Goal: Communication & Community: Answer question/provide support

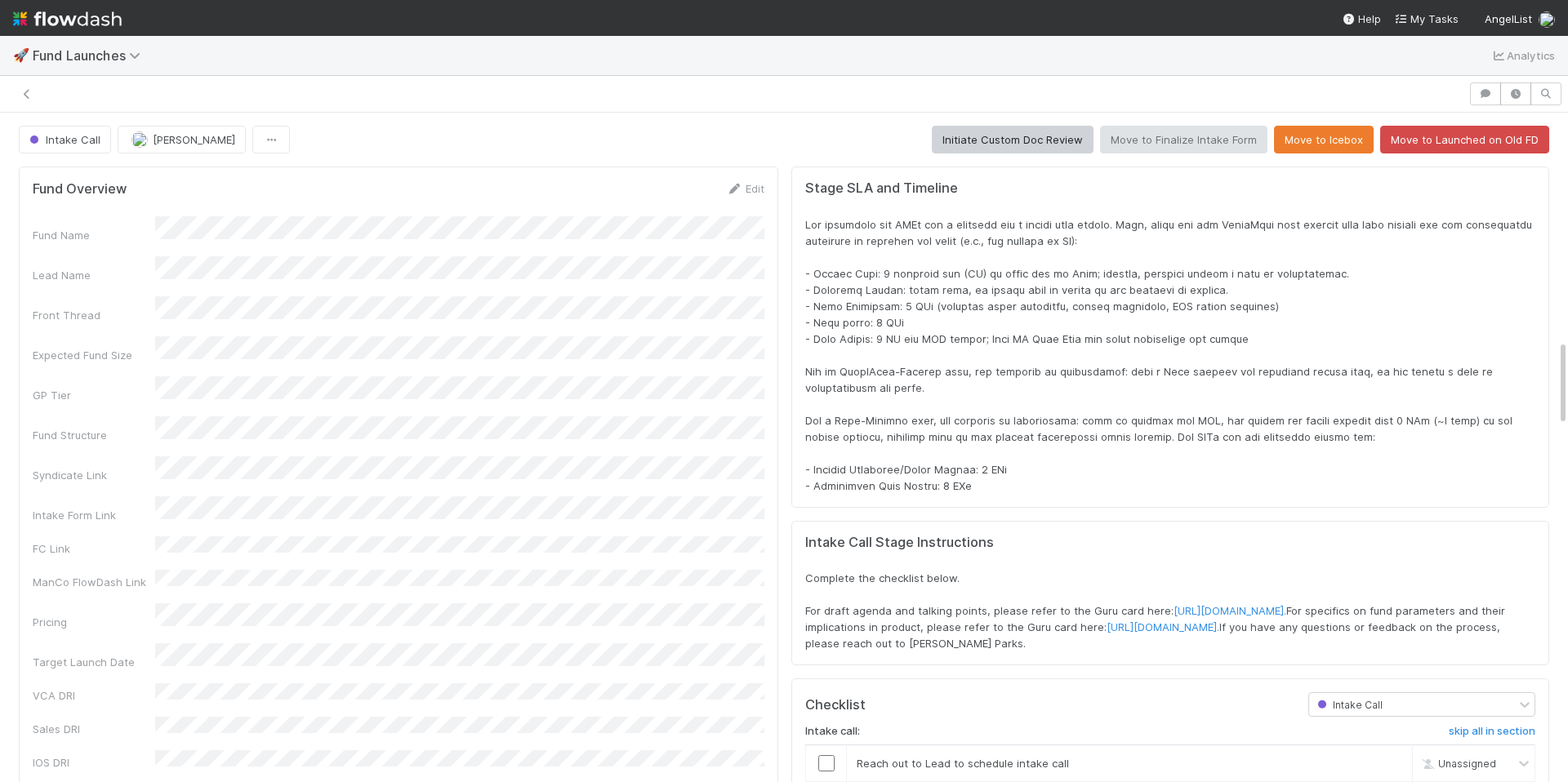
scroll to position [1754, 0]
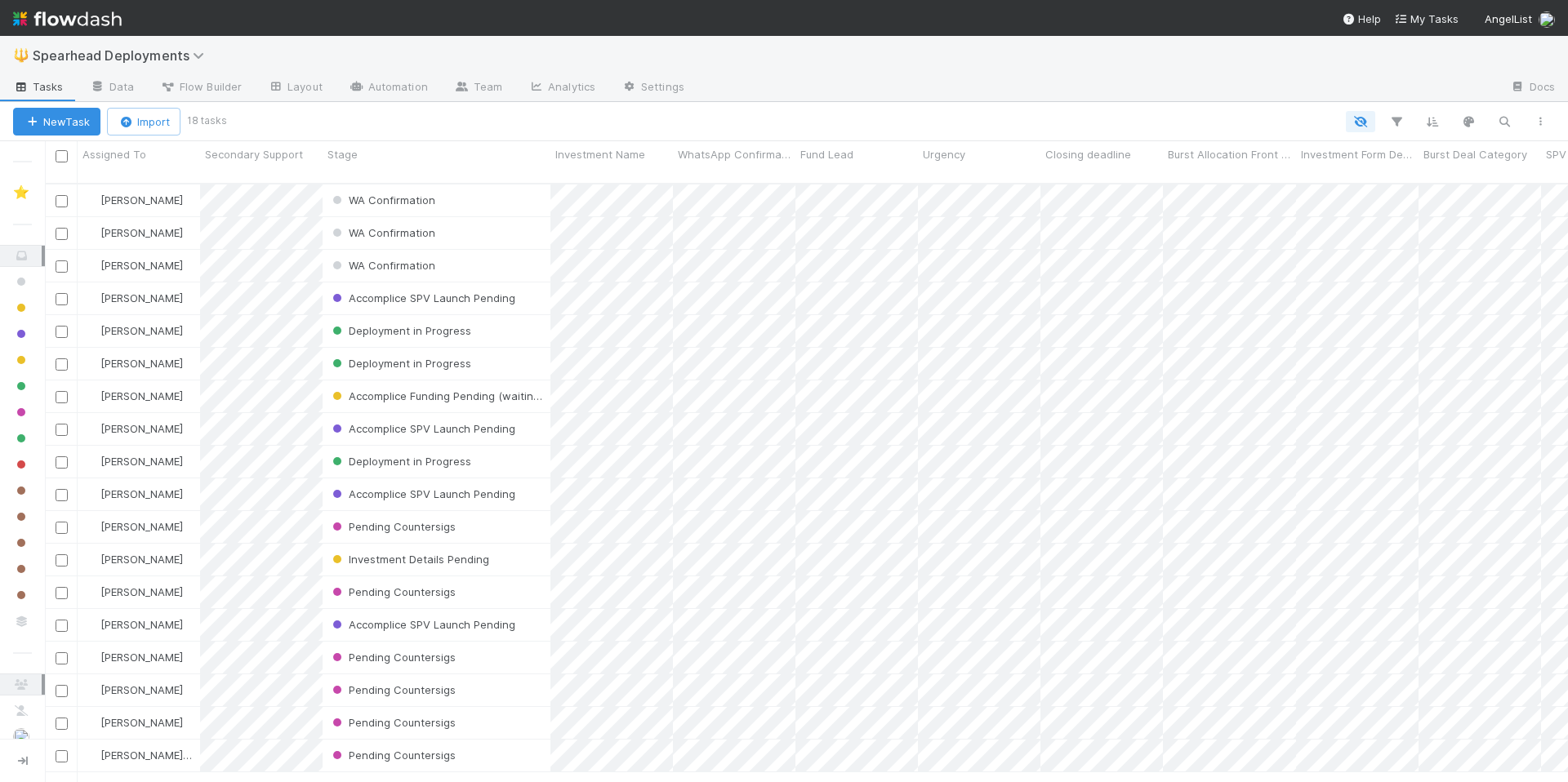
scroll to position [0, 1]
click at [482, 250] on div "WA Confirmation" at bounding box center [436, 266] width 228 height 32
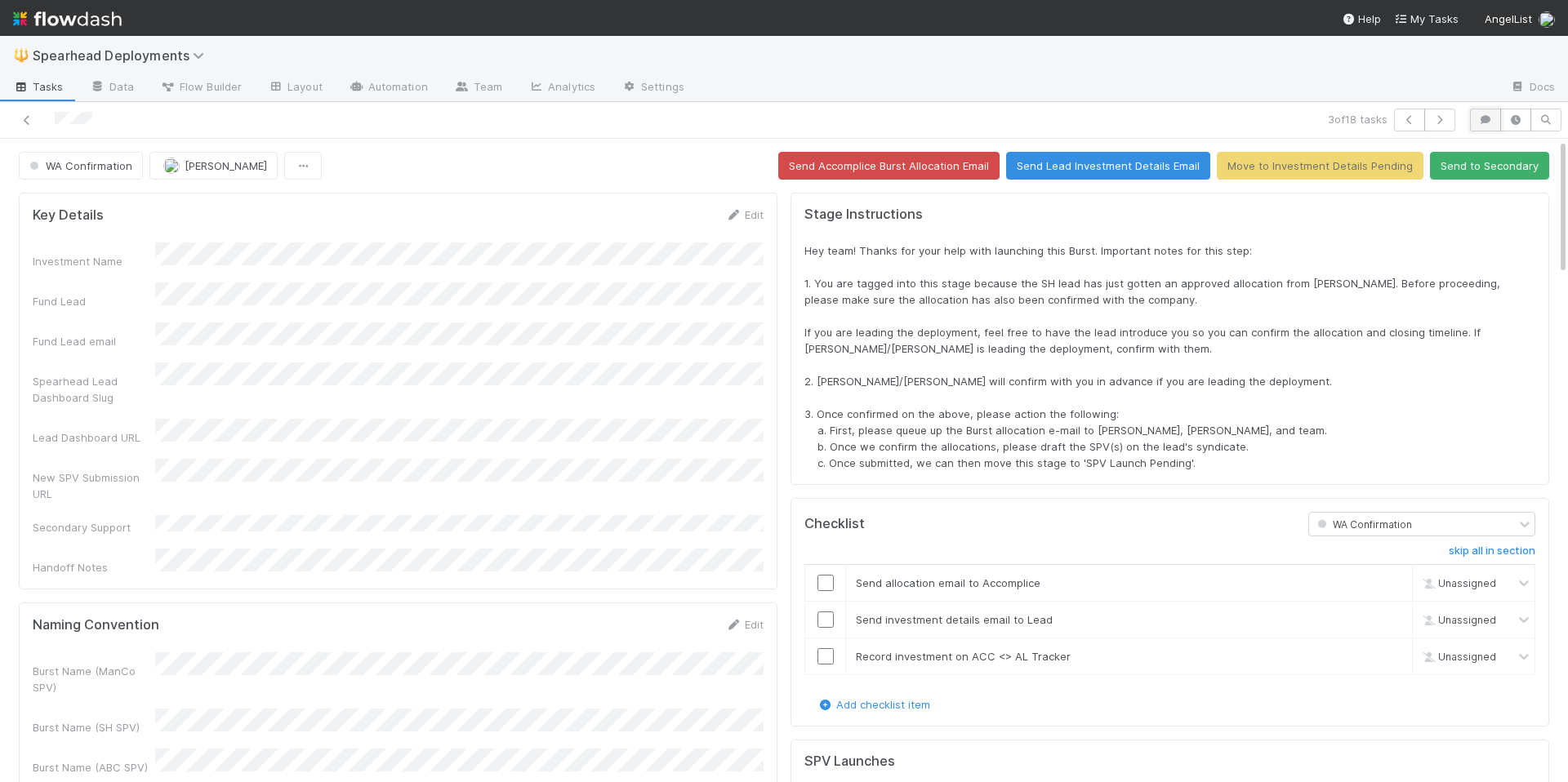
click at [1486, 116] on icon "button" at bounding box center [1485, 120] width 16 height 10
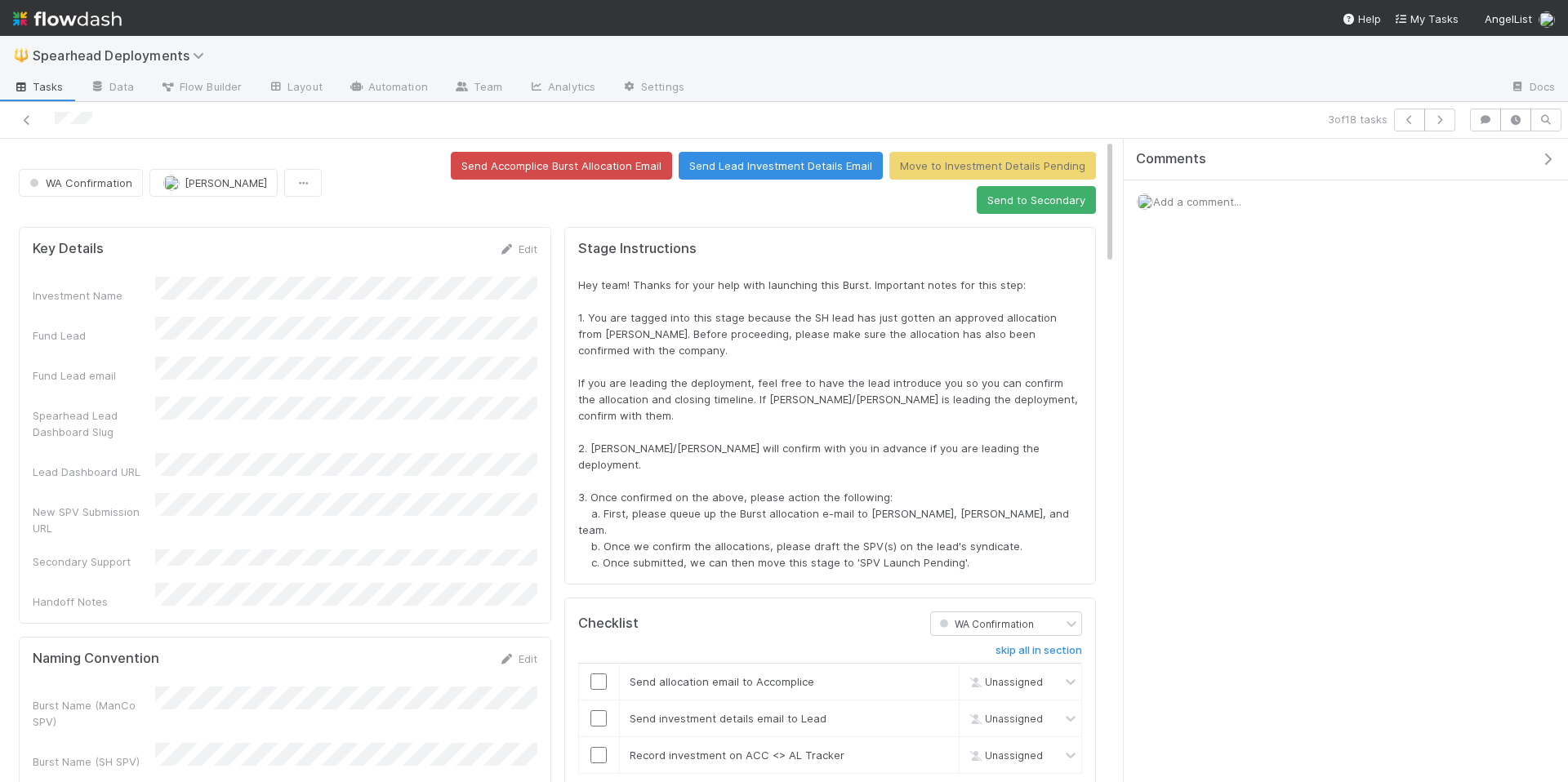
click at [1275, 199] on div "Add a comment..." at bounding box center [1346, 202] width 444 height 42
click at [1204, 206] on span "Add a comment..." at bounding box center [1197, 201] width 88 height 13
click at [1209, 433] on button "Add Comment" at bounding box center [1197, 430] width 95 height 28
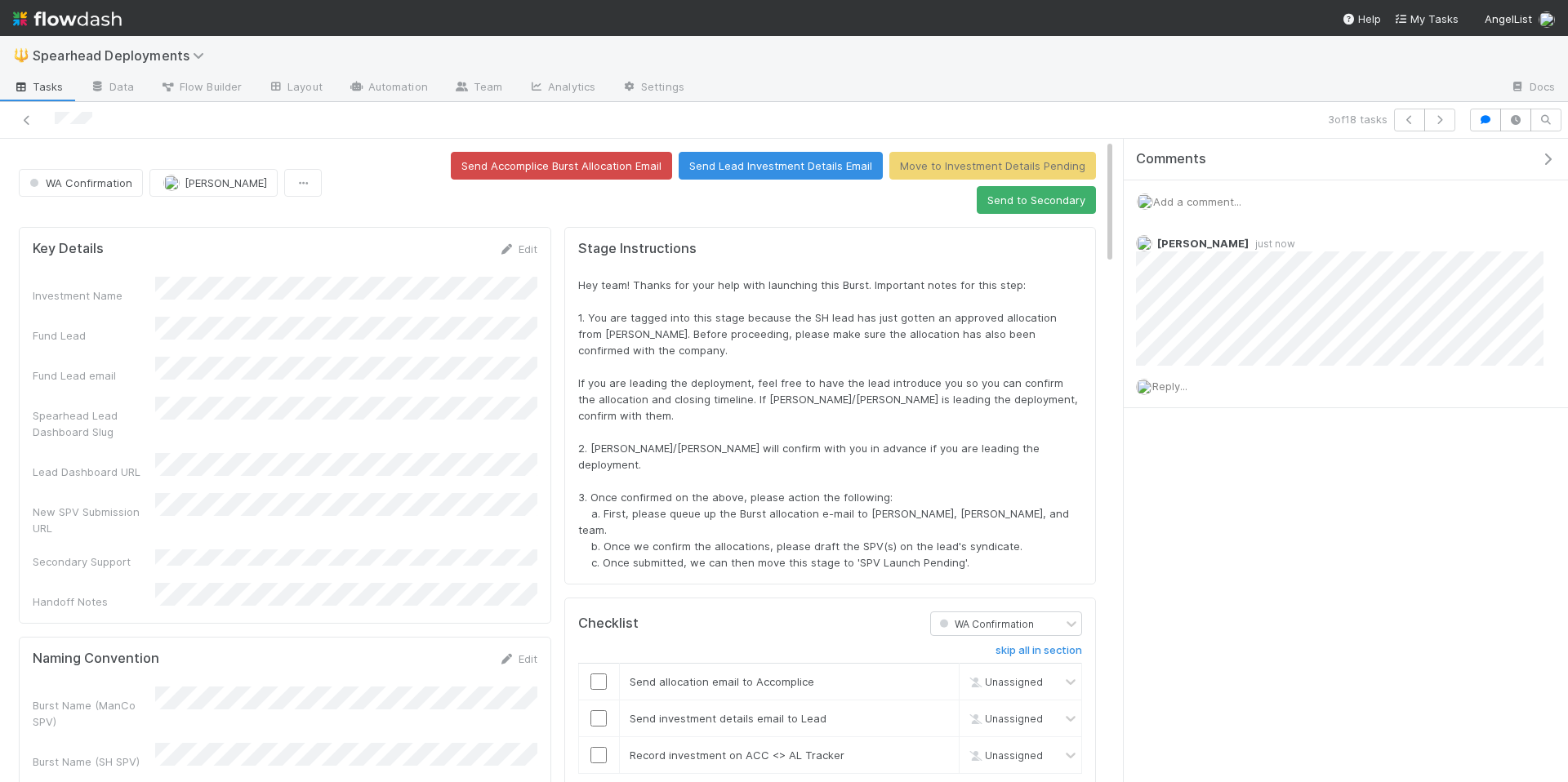
click at [1549, 153] on icon "button" at bounding box center [1547, 158] width 16 height 13
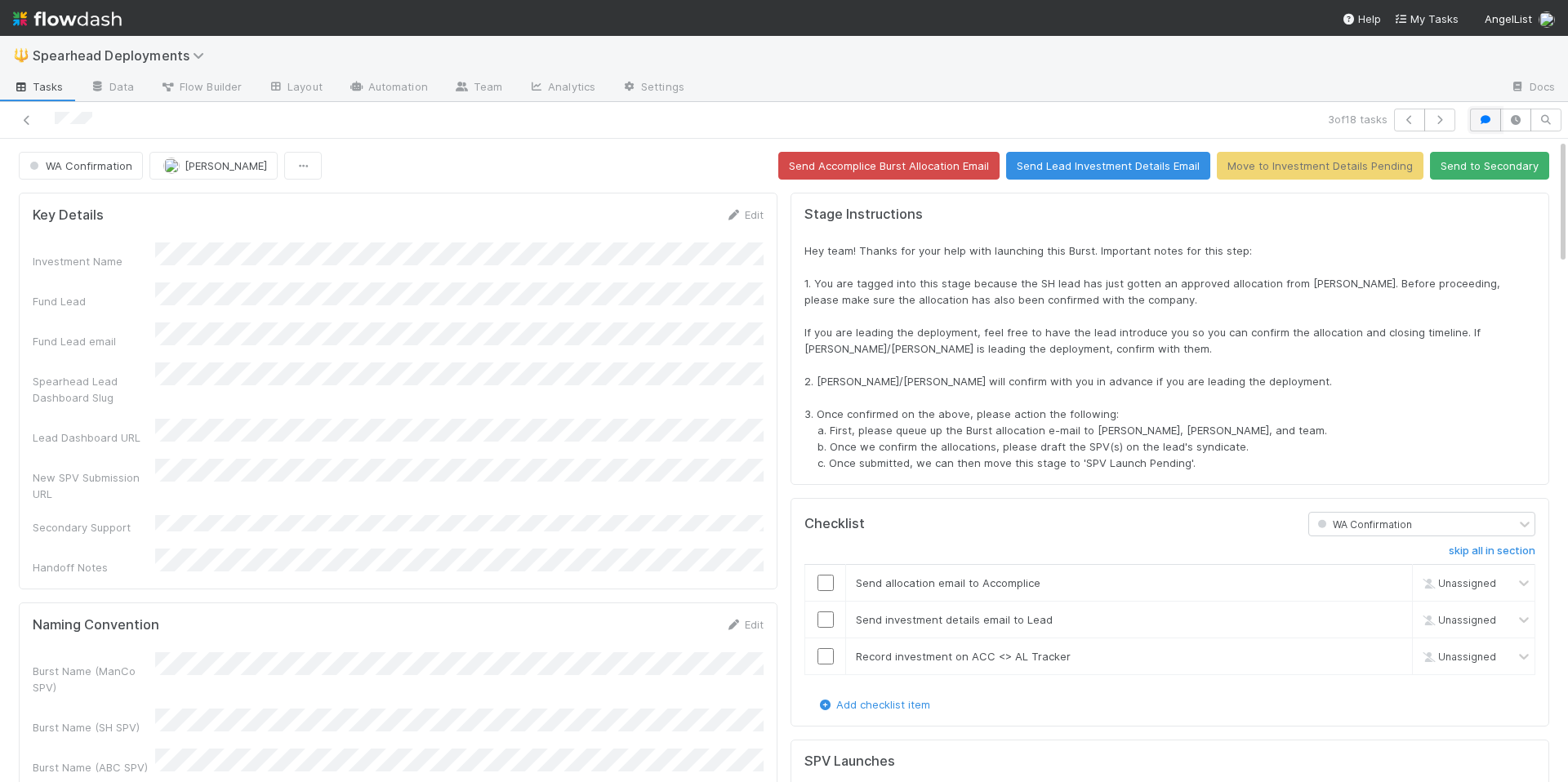
click at [1483, 123] on icon "button" at bounding box center [1485, 120] width 16 height 10
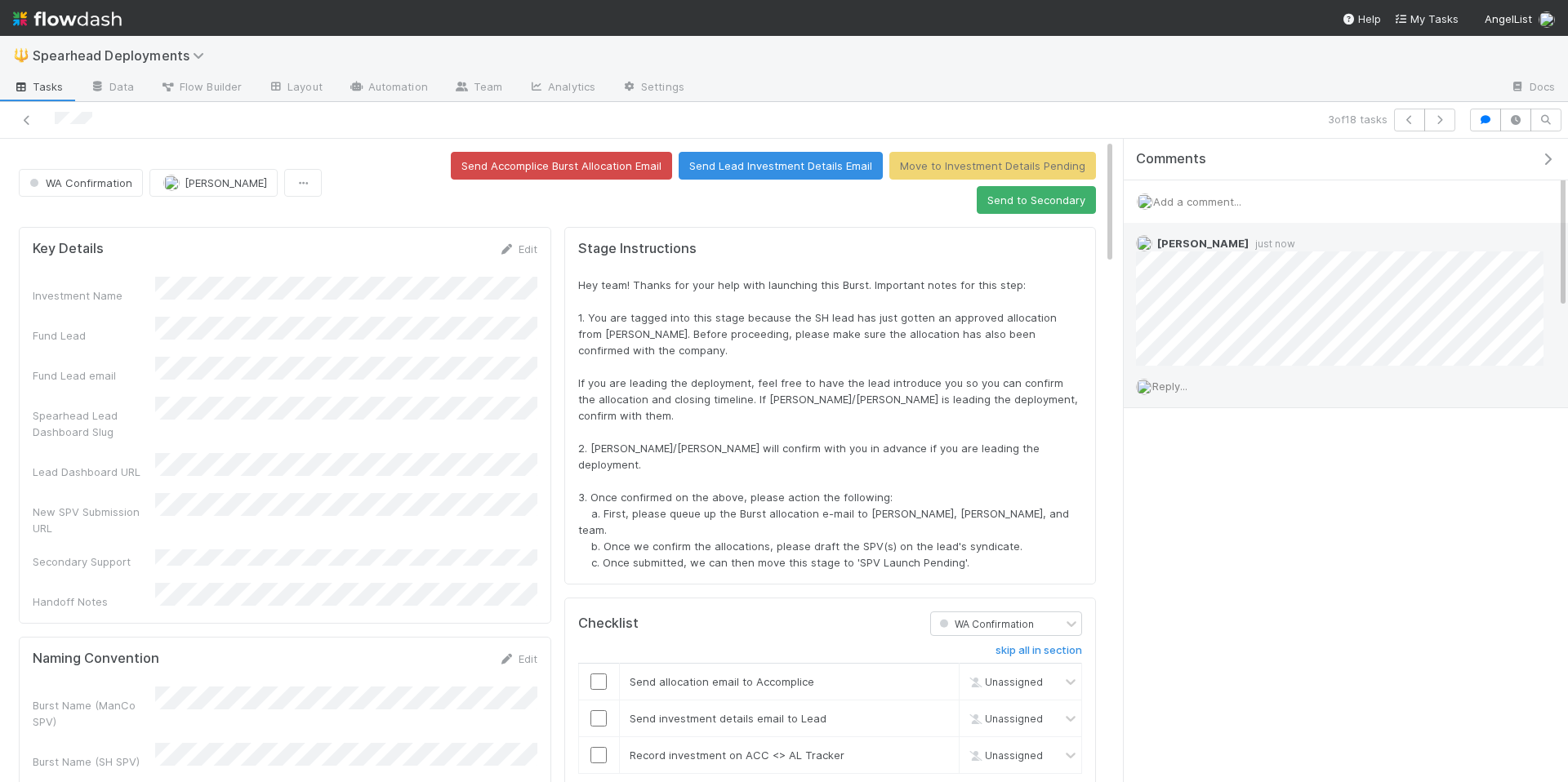
click at [1177, 389] on span "Reply..." at bounding box center [1169, 385] width 35 height 13
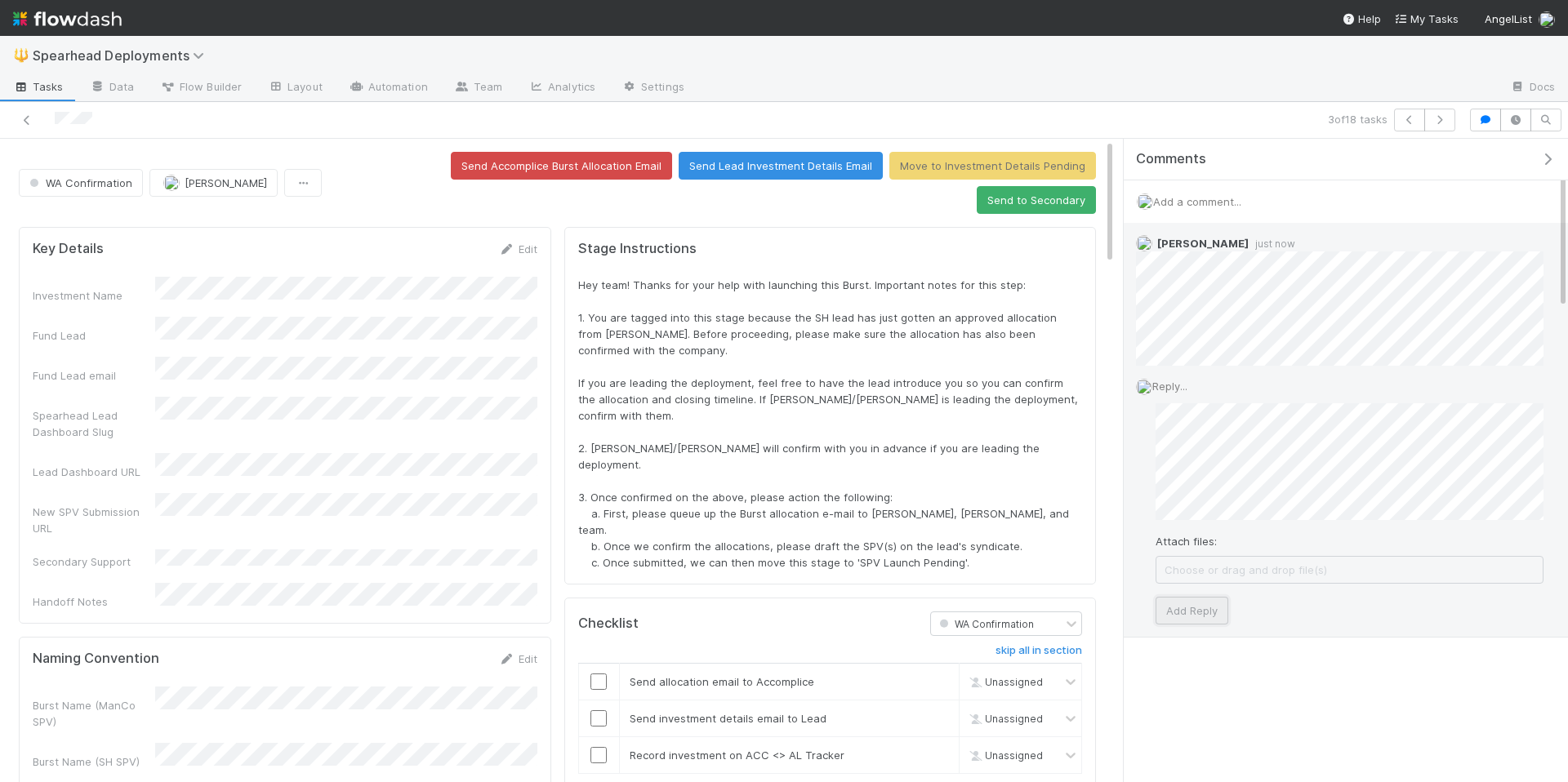
click at [1166, 609] on button "Add Reply" at bounding box center [1192, 610] width 73 height 28
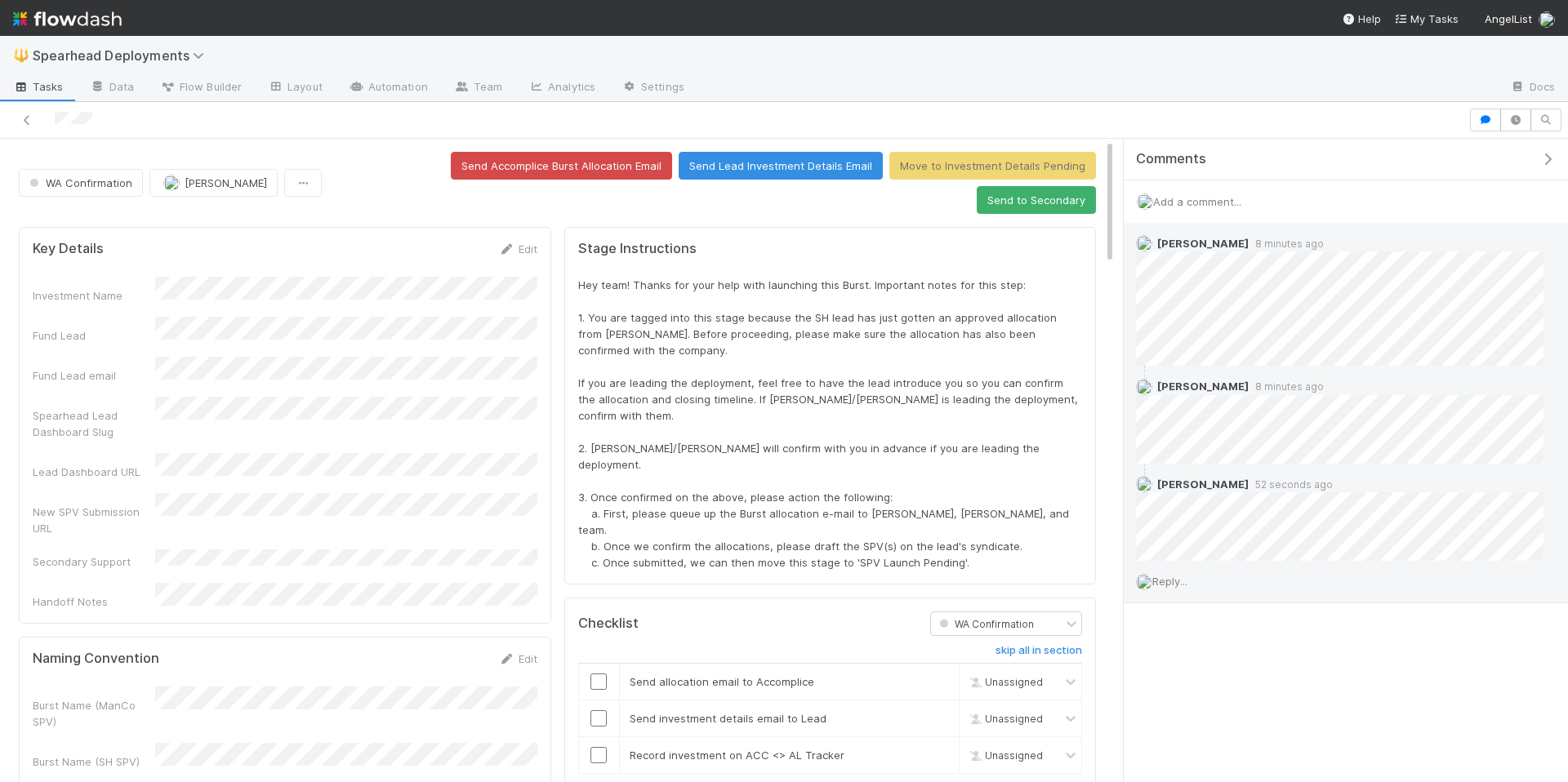
click at [1181, 575] on span "Reply..." at bounding box center [1169, 580] width 35 height 13
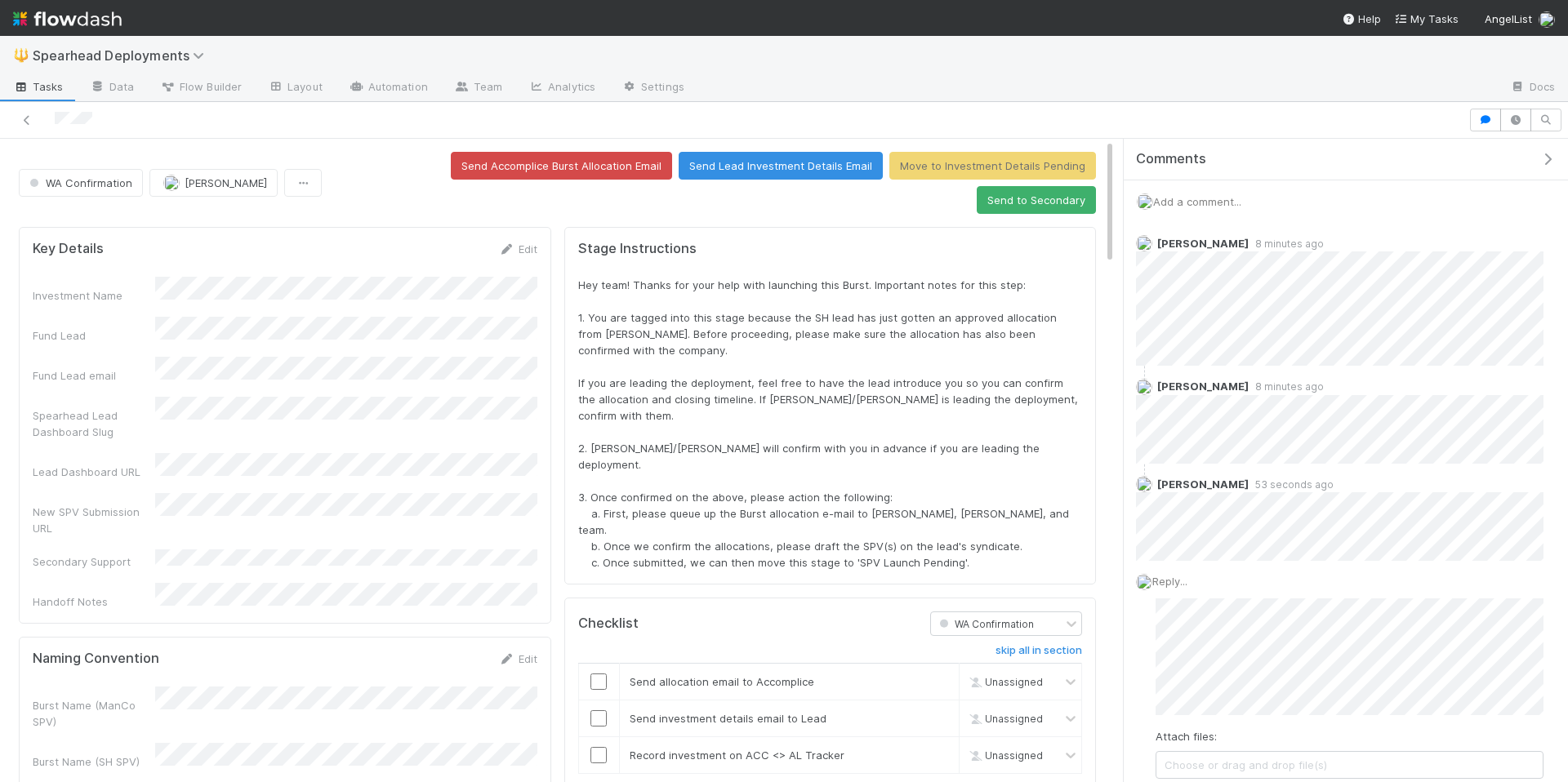
click at [413, 347] on div "Investment Name Fund Lead Fund Lead email Spearhead Lead Dashboard Slug Lead Da…" at bounding box center [285, 443] width 504 height 333
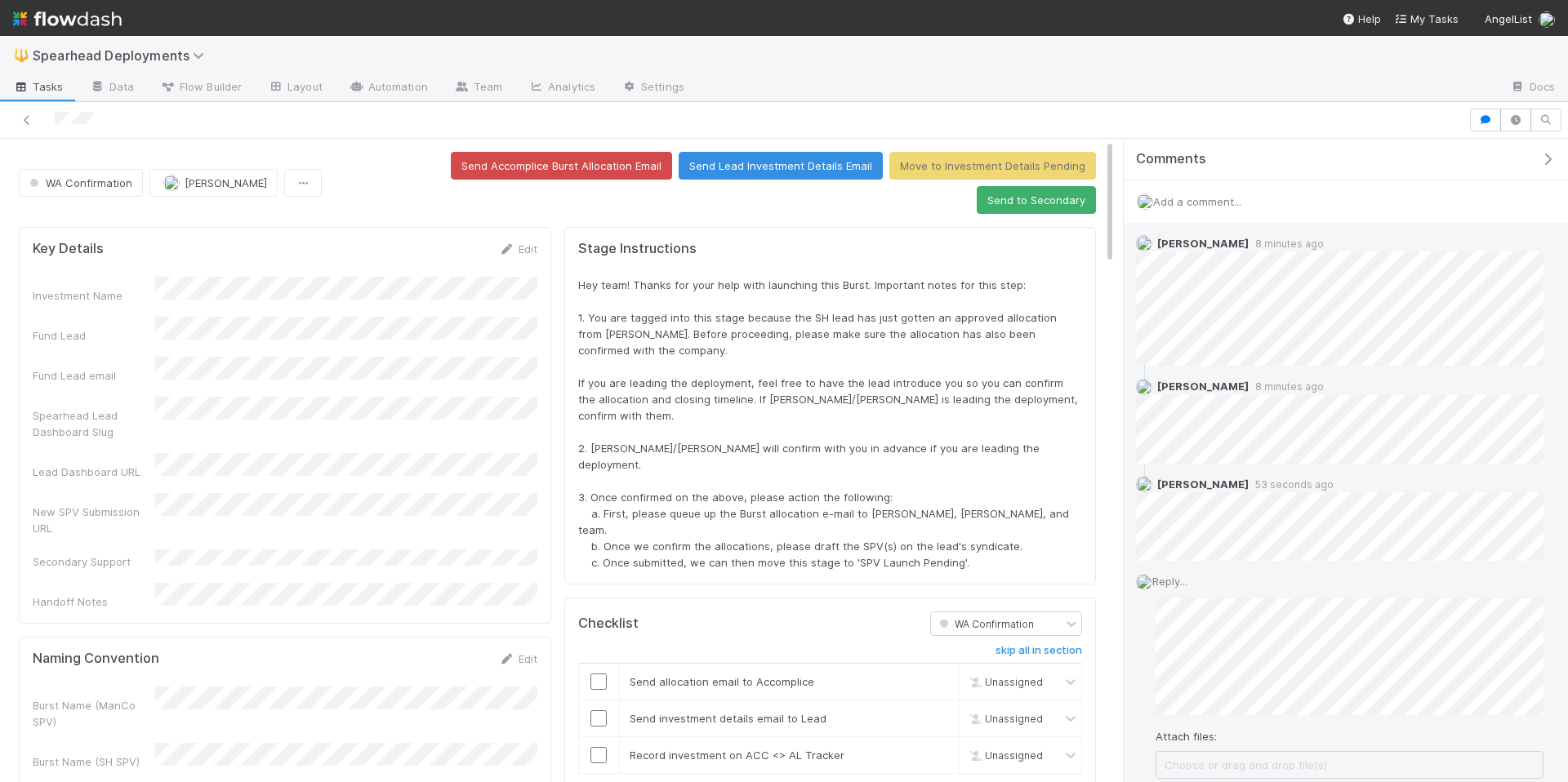
scroll to position [130, 0]
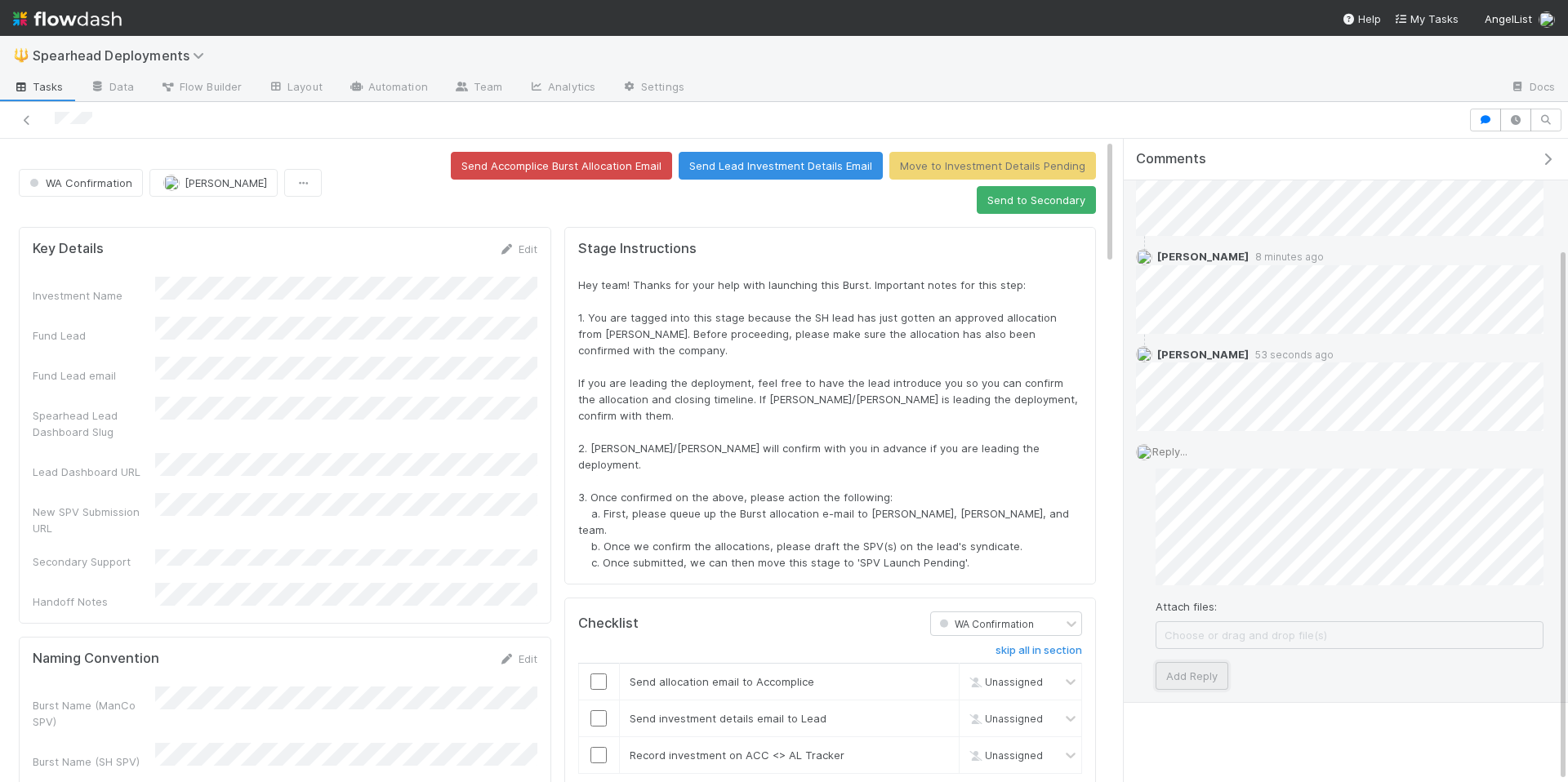
click at [1207, 676] on button "Add Reply" at bounding box center [1192, 675] width 73 height 28
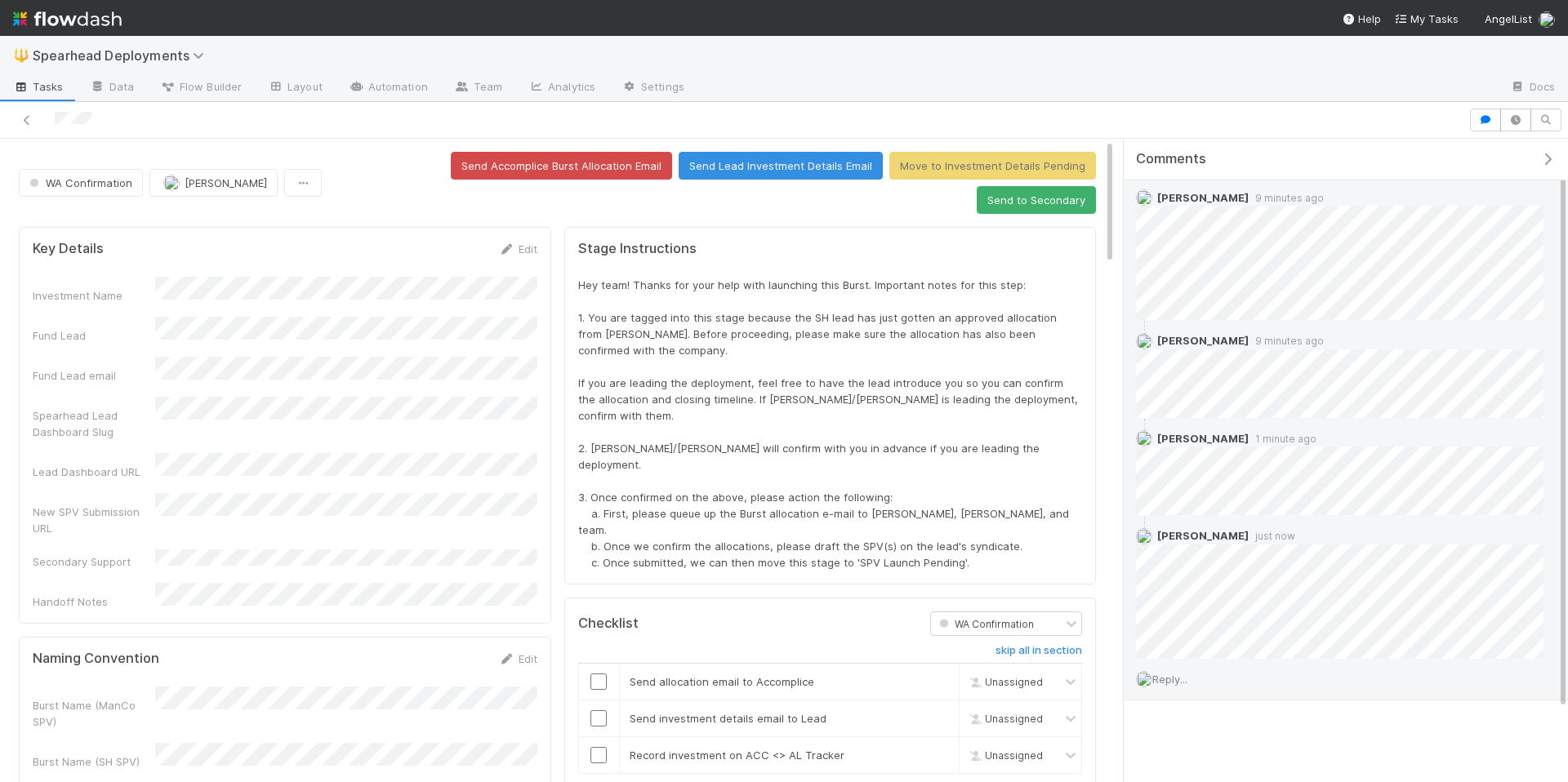
scroll to position [43, 0]
